Goal: Information Seeking & Learning: Check status

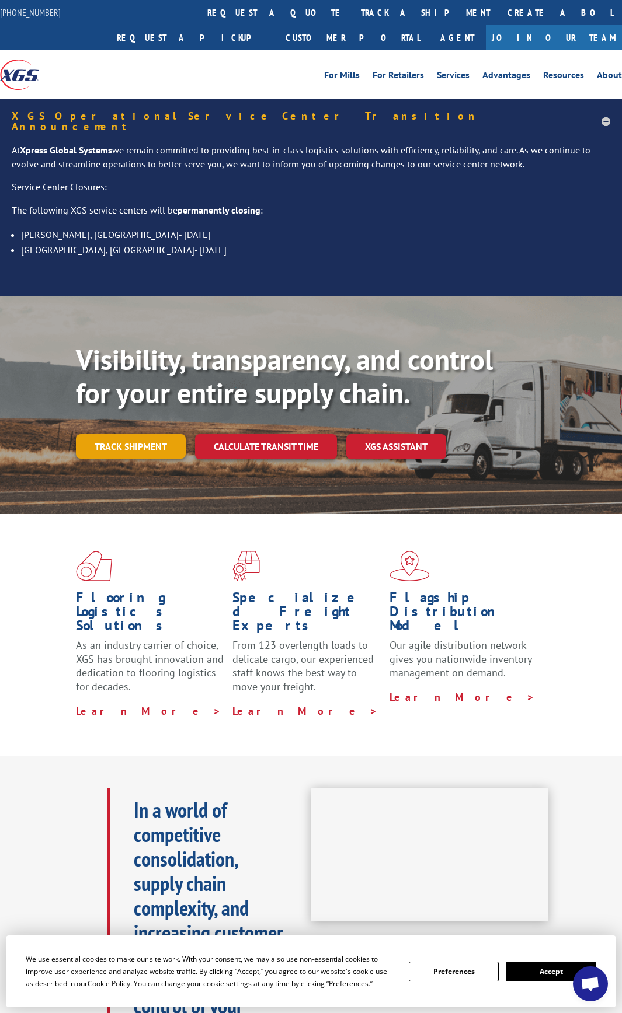
click at [156, 437] on link "Track shipment" at bounding box center [131, 446] width 110 height 25
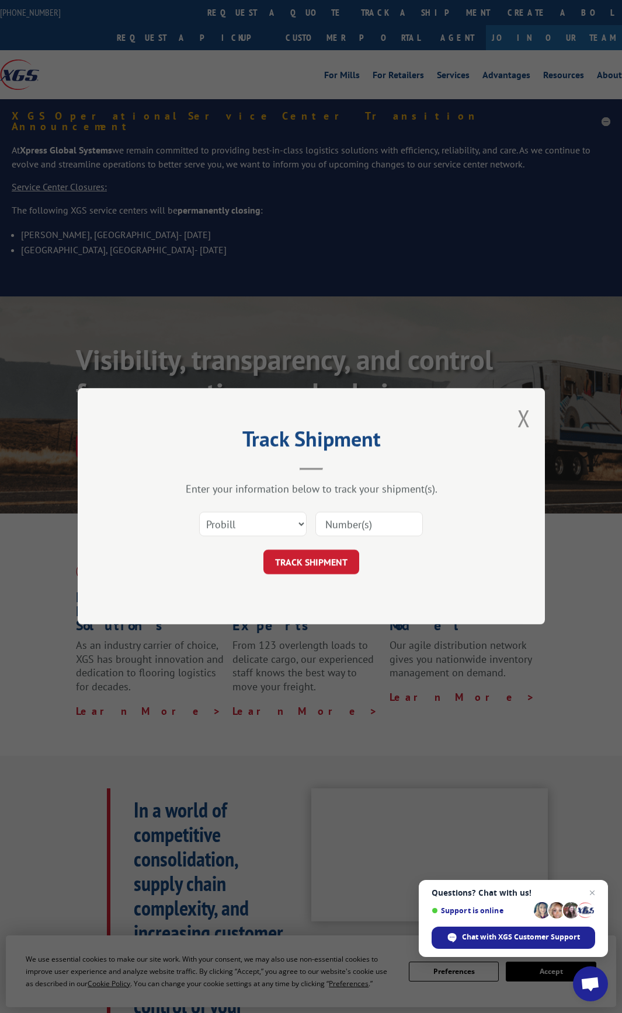
click at [405, 528] on input at bounding box center [368, 525] width 107 height 25
paste input "17401142"
type input "17401142"
click at [330, 554] on button "TRACK SHIPMENT" at bounding box center [311, 562] width 96 height 25
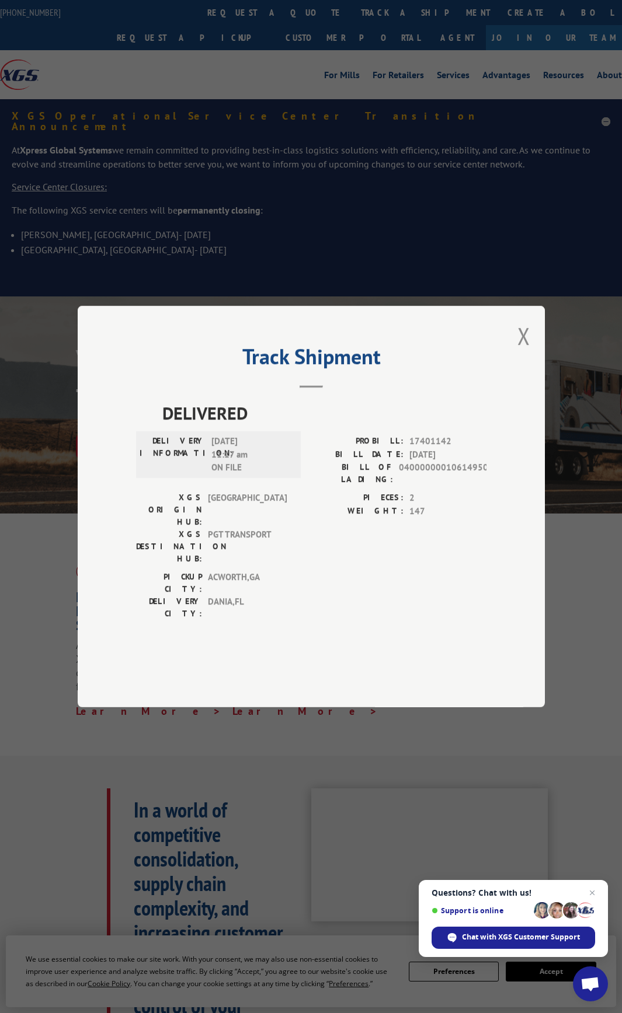
drag, startPoint x: 259, startPoint y: 474, endPoint x: 212, endPoint y: 470, distance: 46.9
click at [212, 470] on span "[DATE] 11:17 am ON FILE" at bounding box center [250, 455] width 79 height 40
copy span "[DATE]"
click at [520, 351] on button "Close modal" at bounding box center [523, 335] width 13 height 31
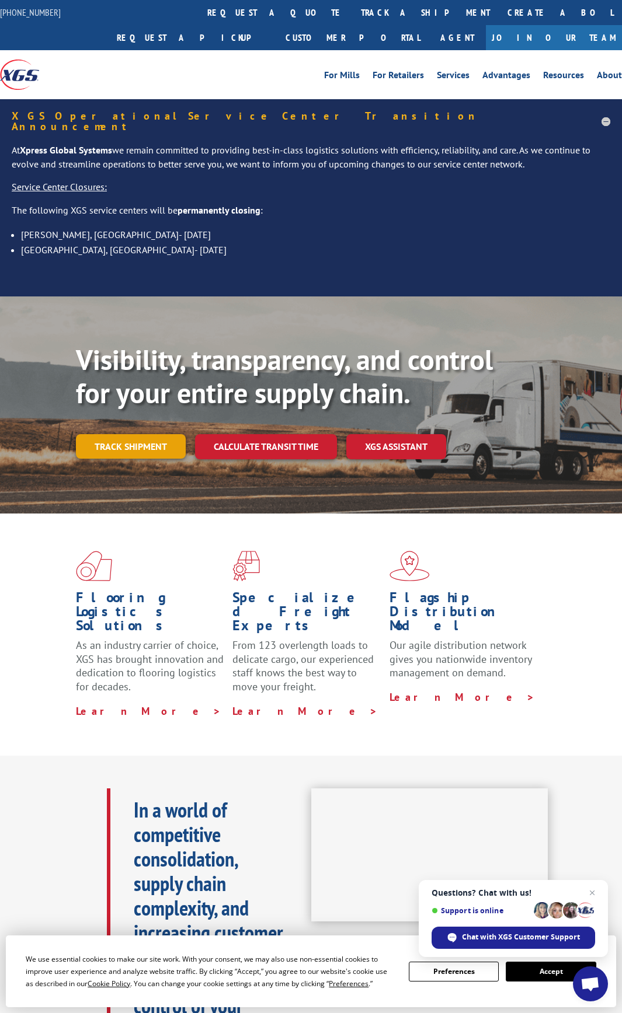
click at [119, 440] on link "Track shipment" at bounding box center [131, 446] width 110 height 25
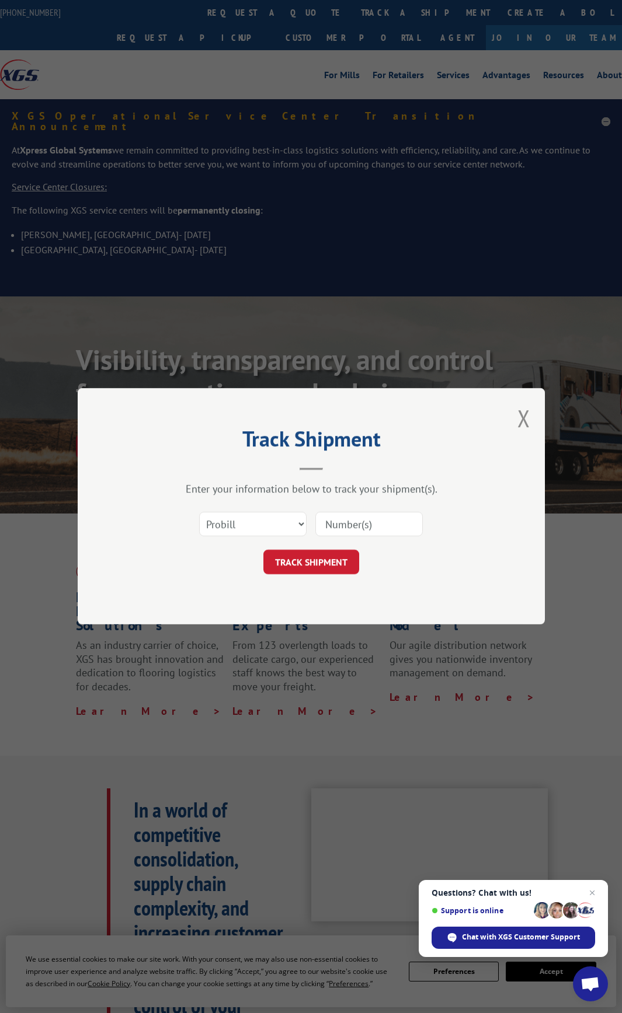
click at [375, 530] on input at bounding box center [368, 525] width 107 height 25
paste input "17401977"
type input "17401977"
click at [313, 560] on button "TRACK SHIPMENT" at bounding box center [311, 562] width 96 height 25
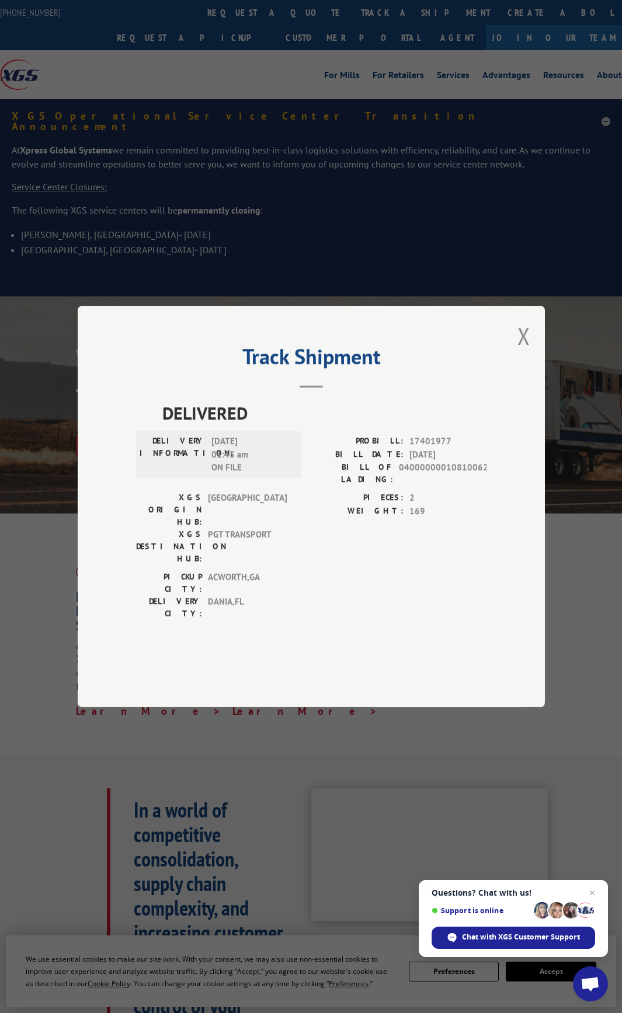
drag, startPoint x: 209, startPoint y: 474, endPoint x: 260, endPoint y: 475, distance: 51.4
click at [260, 475] on div "DELIVERY INFORMATION: [DATE] 01:45 am ON FILE" at bounding box center [219, 455] width 158 height 40
copy span "[DATE]"
